Goal: Task Accomplishment & Management: Use online tool/utility

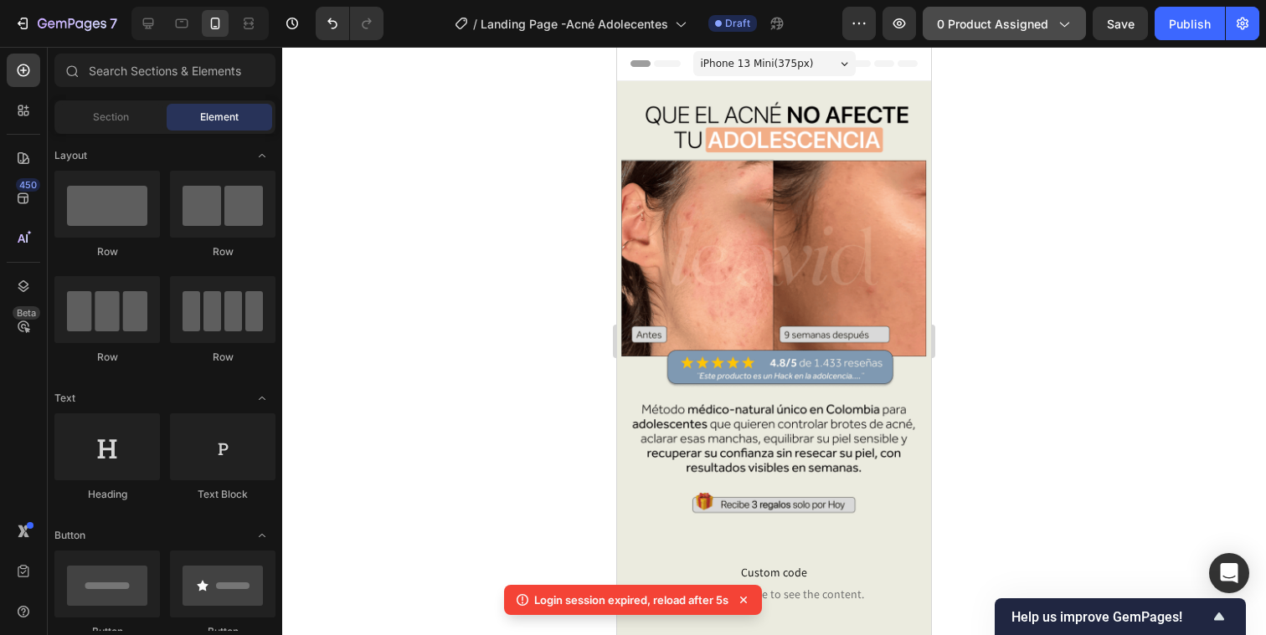
click at [999, 26] on span "0 product assigned" at bounding box center [992, 24] width 111 height 18
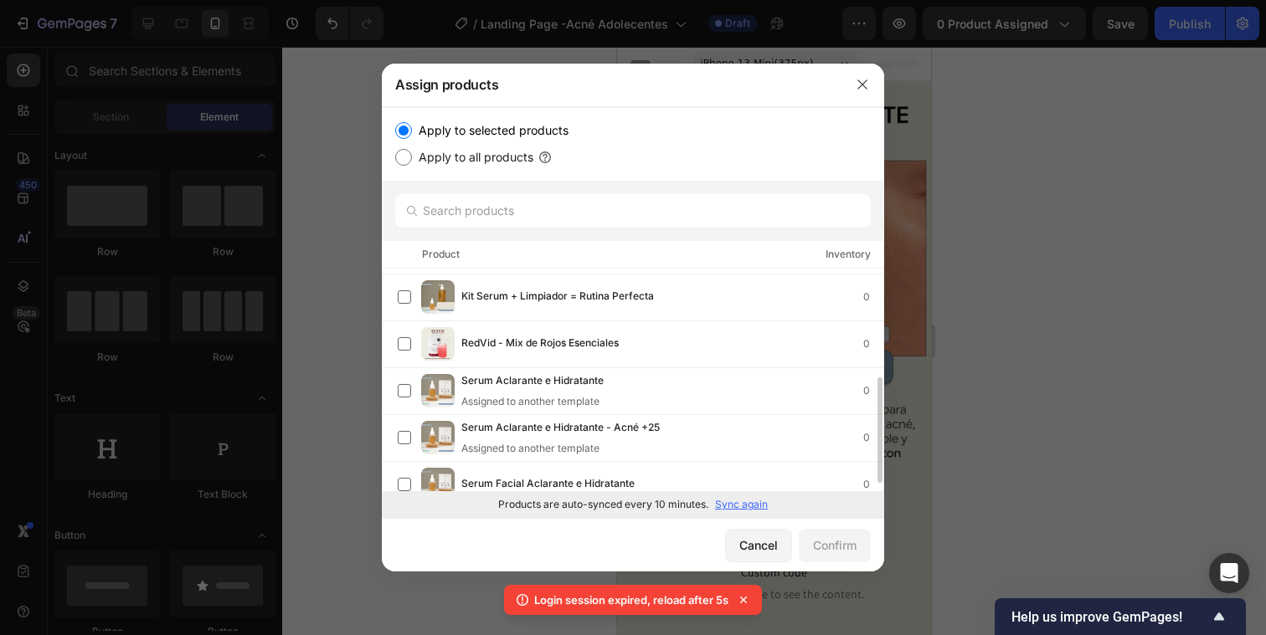
scroll to position [246, 0]
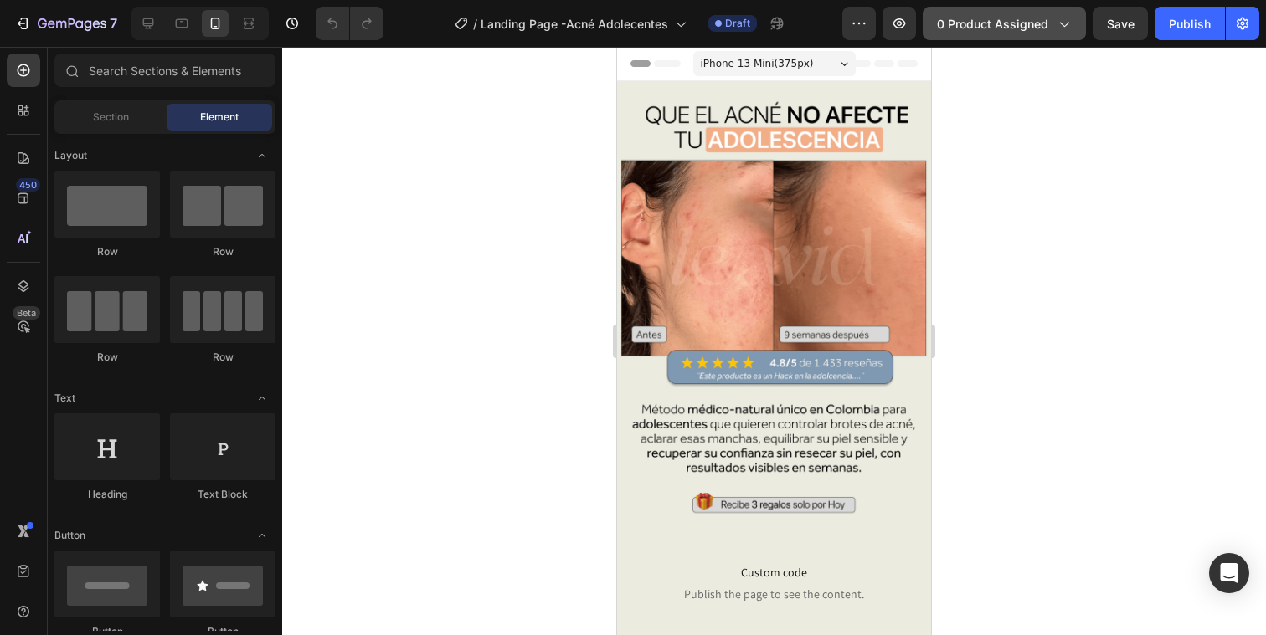
click at [969, 19] on span "0 product assigned" at bounding box center [992, 24] width 111 height 18
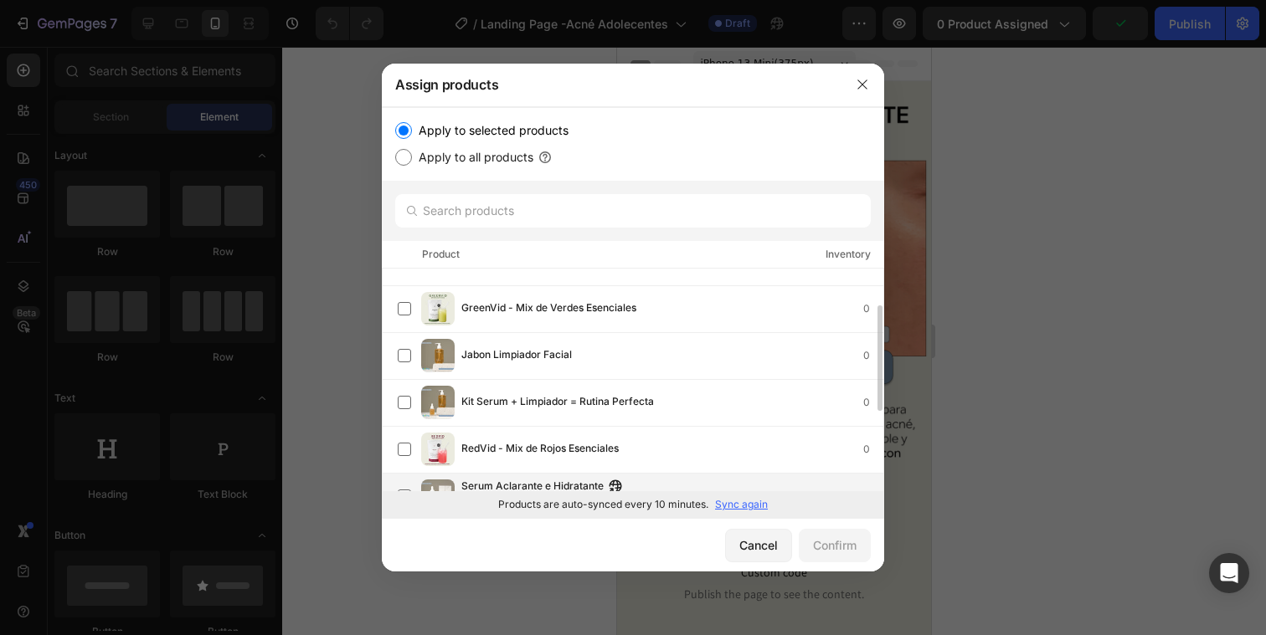
scroll to position [246, 0]
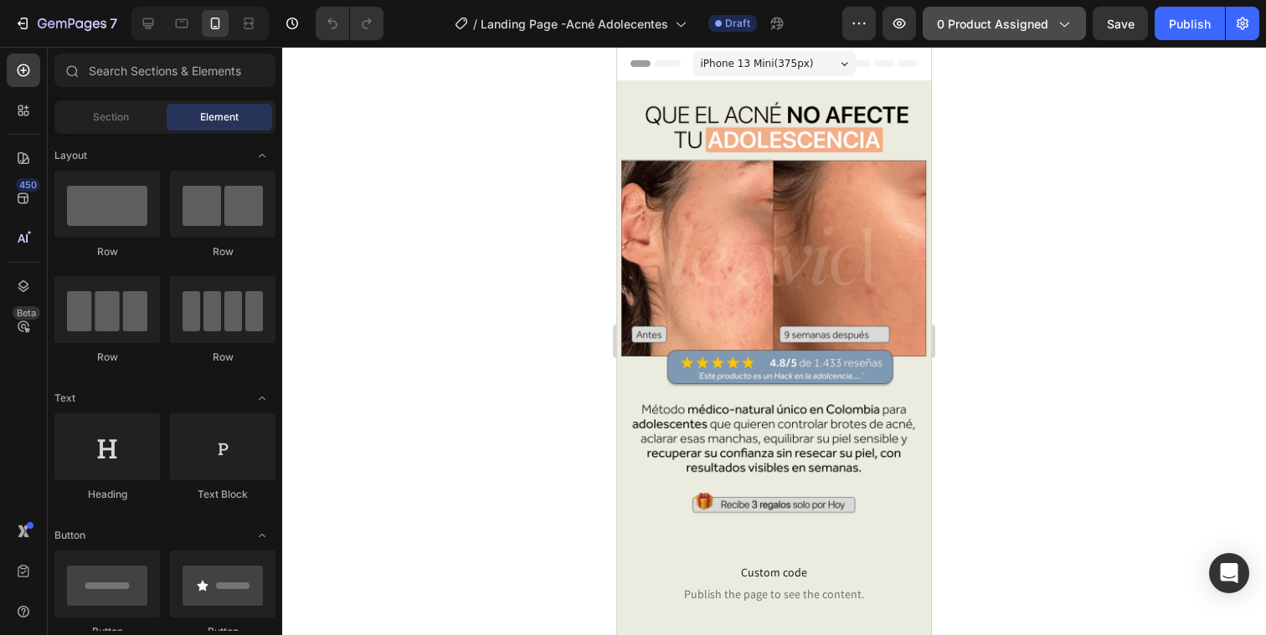
click at [1009, 21] on span "0 product assigned" at bounding box center [992, 24] width 111 height 18
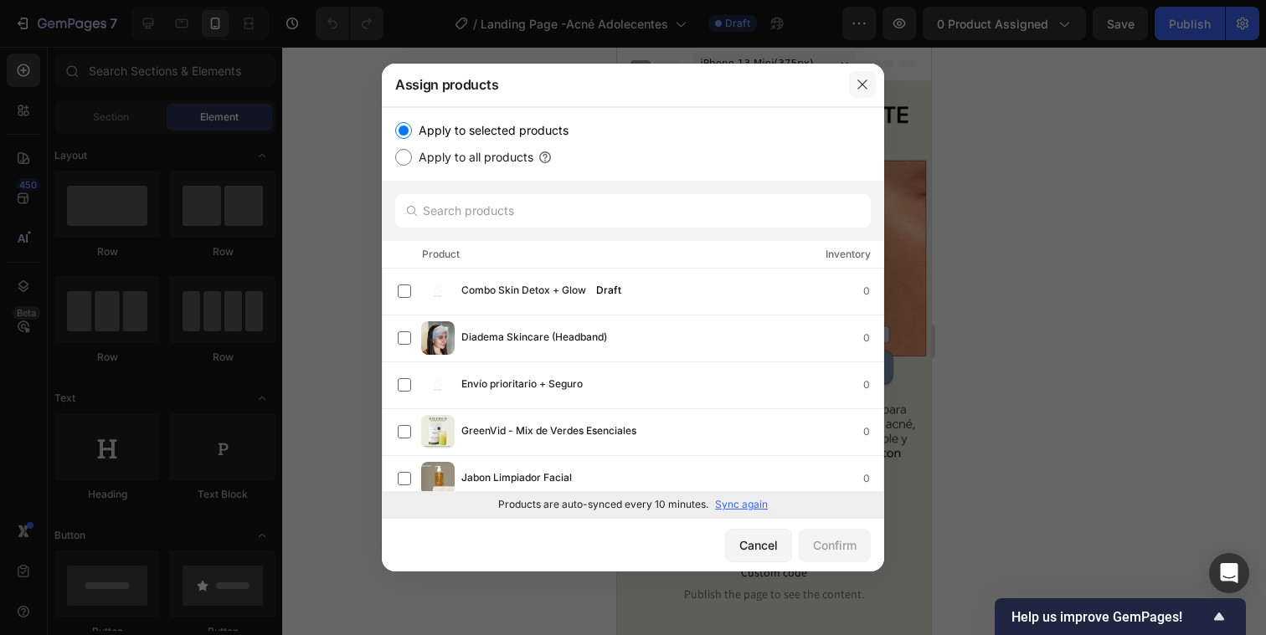
click at [862, 85] on icon "button" at bounding box center [861, 84] width 13 height 13
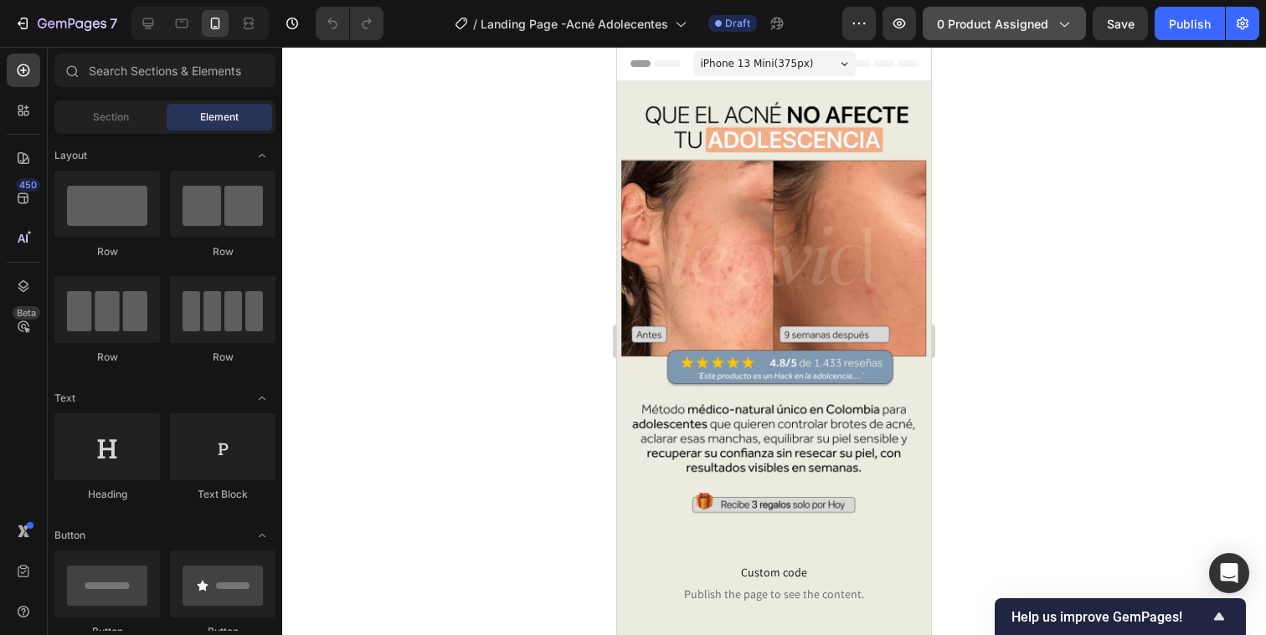
click at [1010, 29] on span "0 product assigned" at bounding box center [992, 24] width 111 height 18
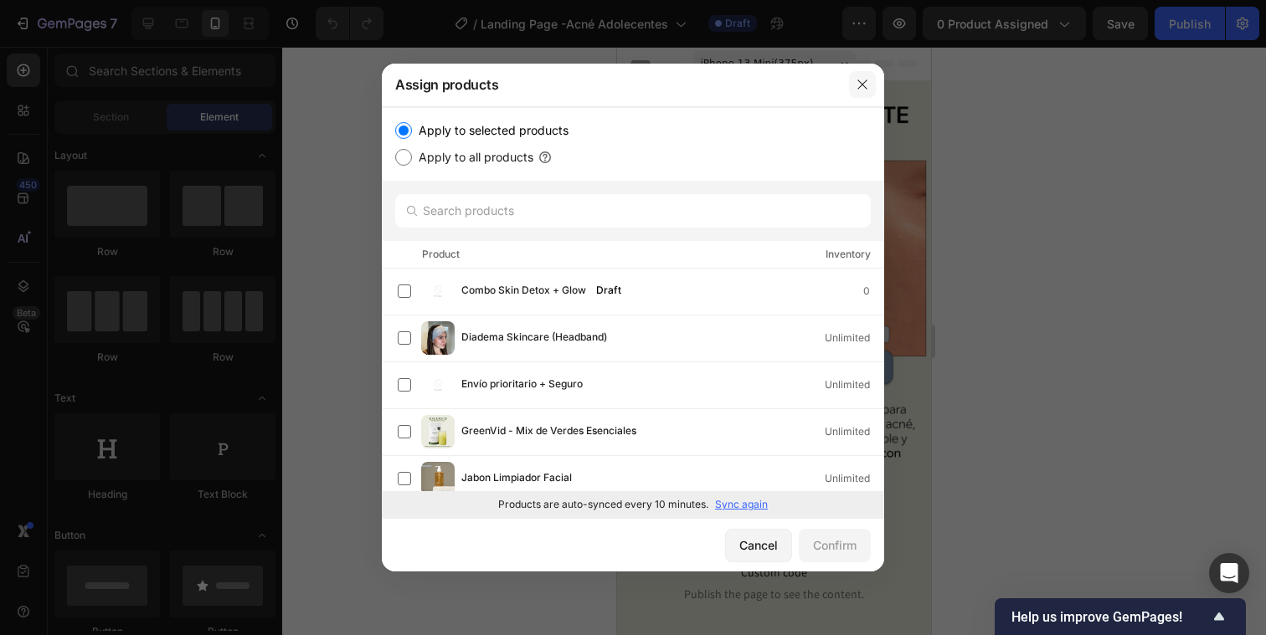
click at [862, 80] on icon "button" at bounding box center [861, 84] width 13 height 13
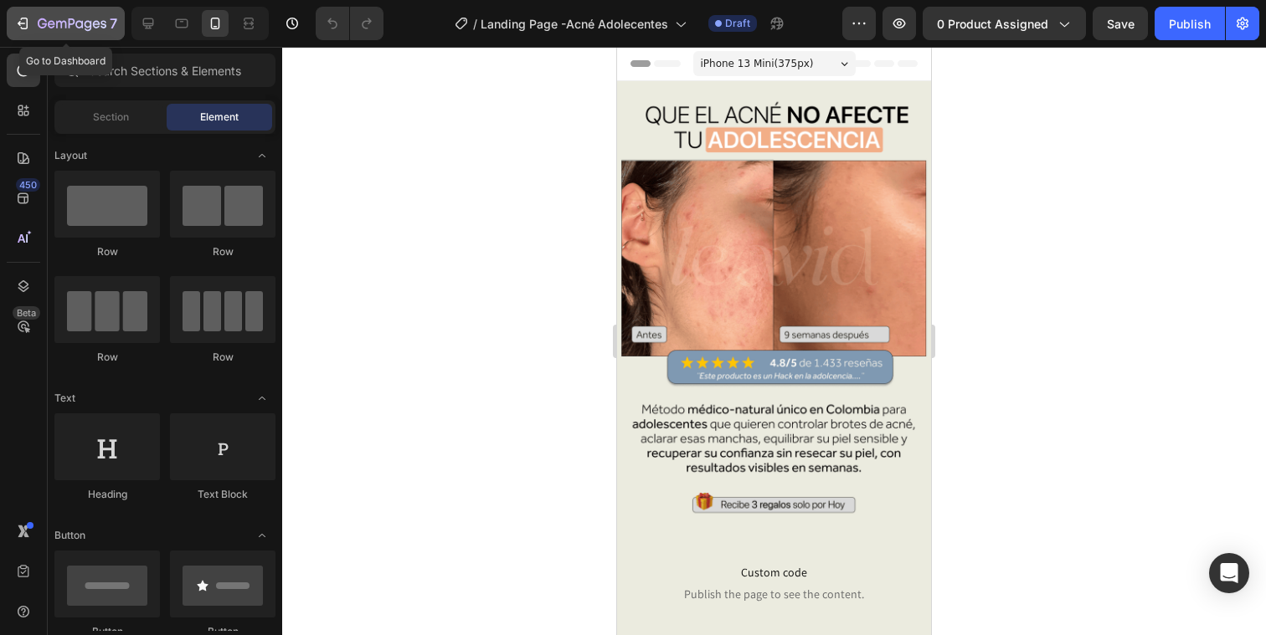
click at [39, 26] on icon "button" at bounding box center [42, 23] width 9 height 10
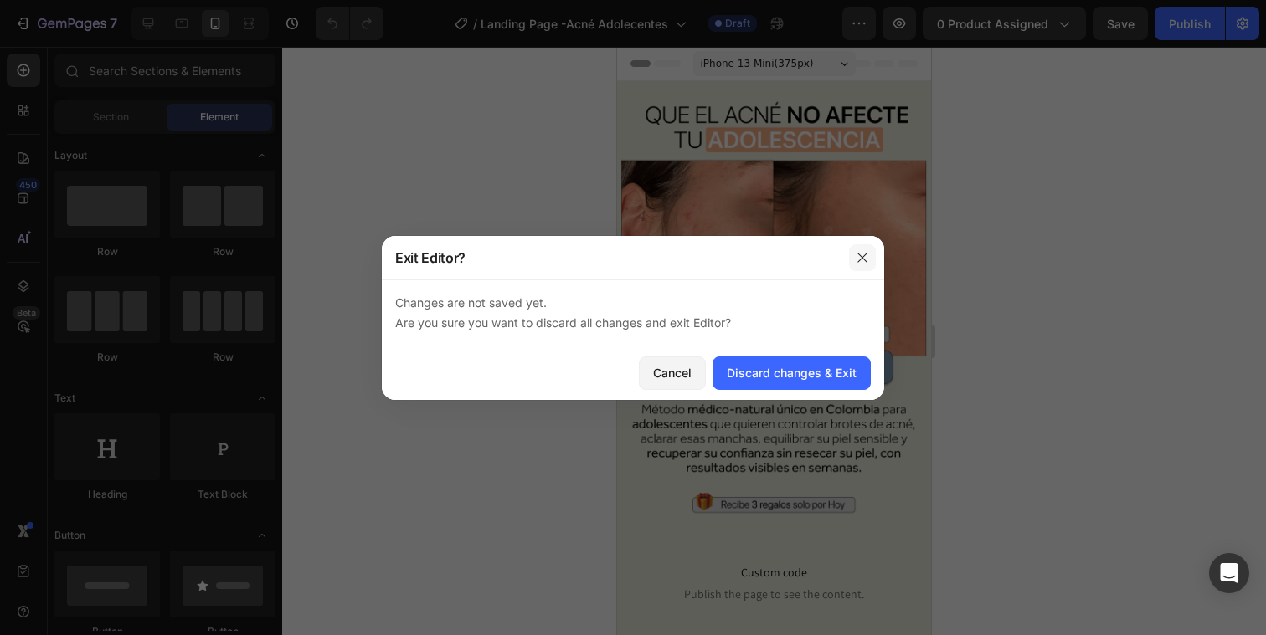
click at [862, 257] on icon "button" at bounding box center [861, 257] width 9 height 9
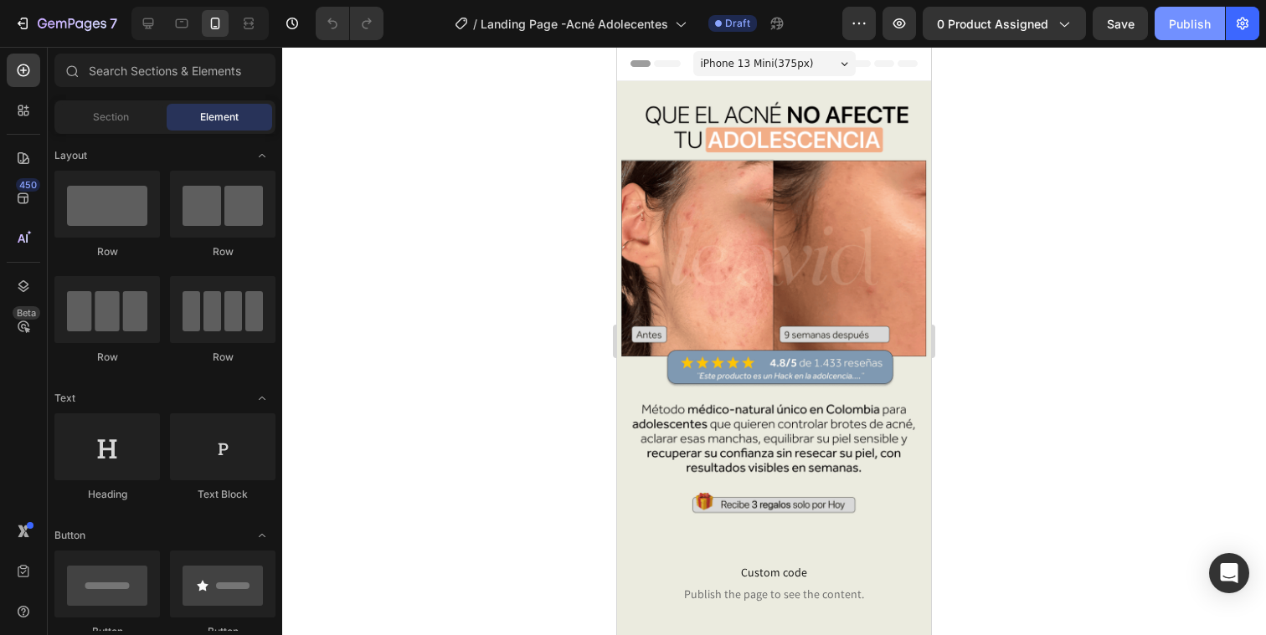
click at [1184, 30] on div "Publish" at bounding box center [1190, 24] width 42 height 18
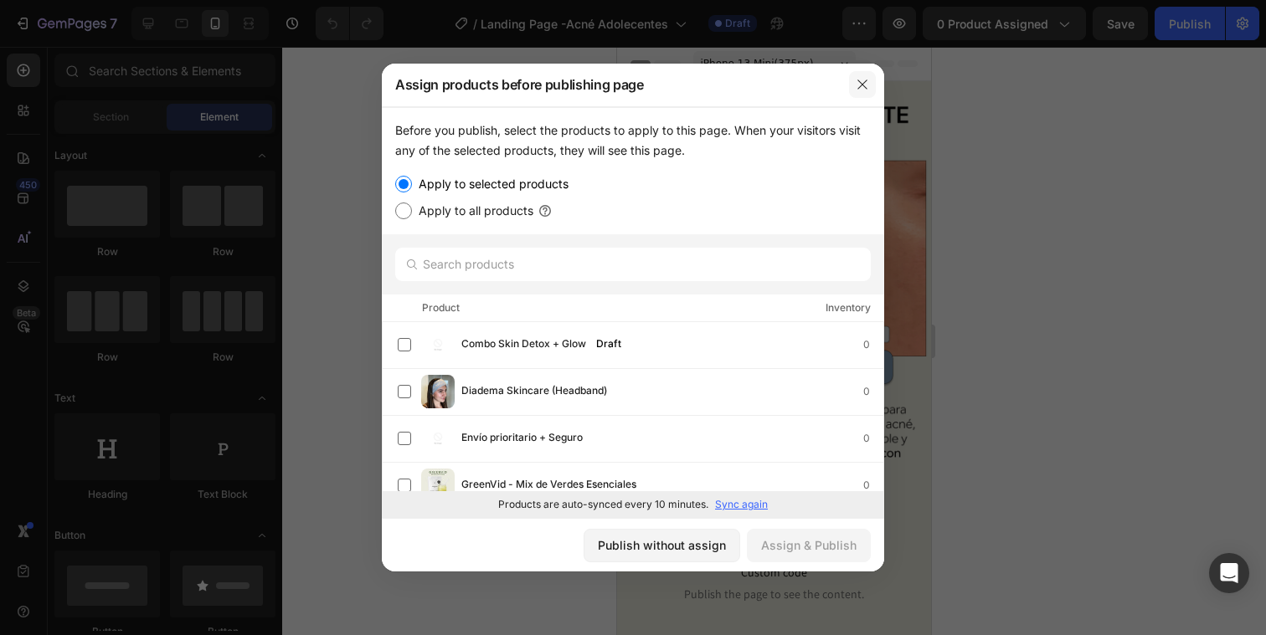
click at [865, 88] on icon "button" at bounding box center [861, 84] width 9 height 9
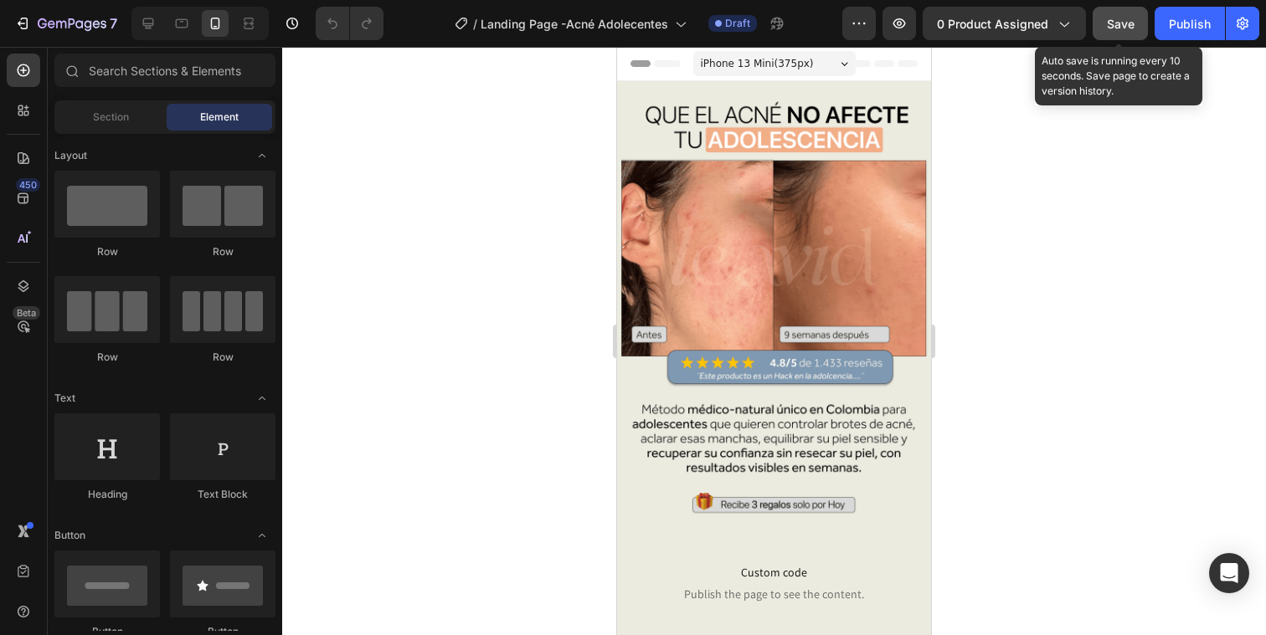
click at [1123, 26] on span "Save" at bounding box center [1121, 24] width 28 height 14
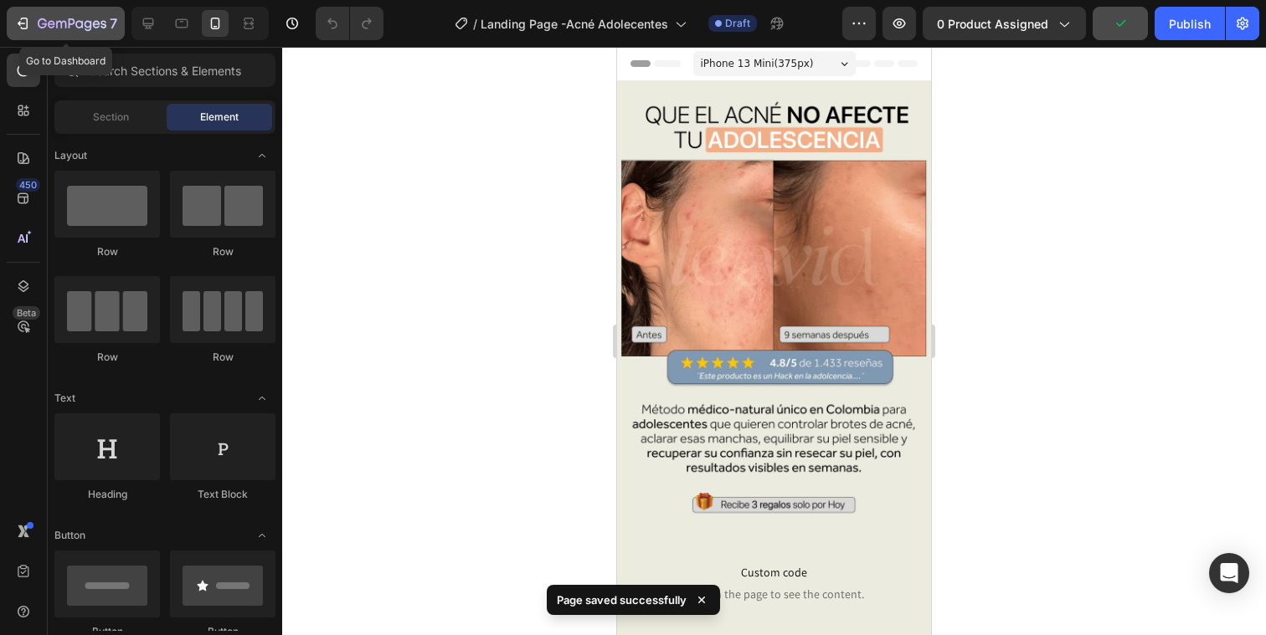
click at [33, 33] on div "7" at bounding box center [65, 23] width 103 height 20
